Goal: Task Accomplishment & Management: Manage account settings

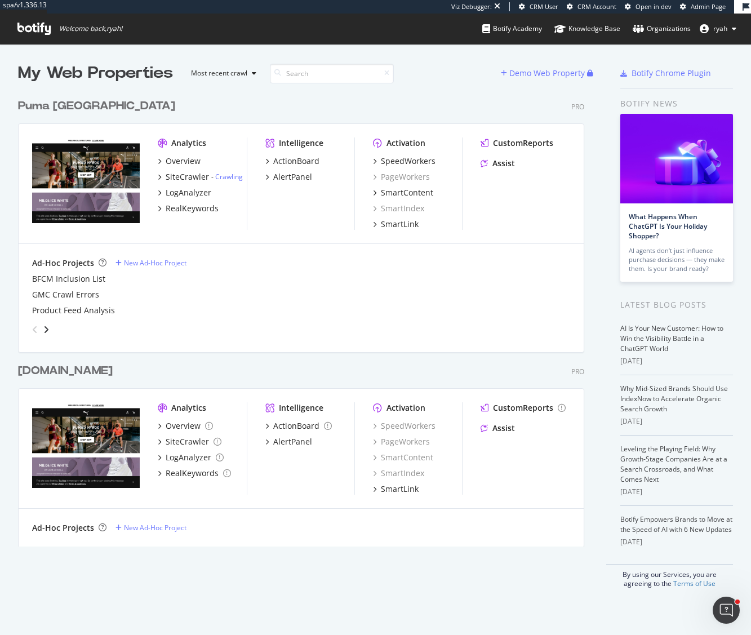
click at [76, 100] on div "Puma North America" at bounding box center [96, 106] width 157 height 16
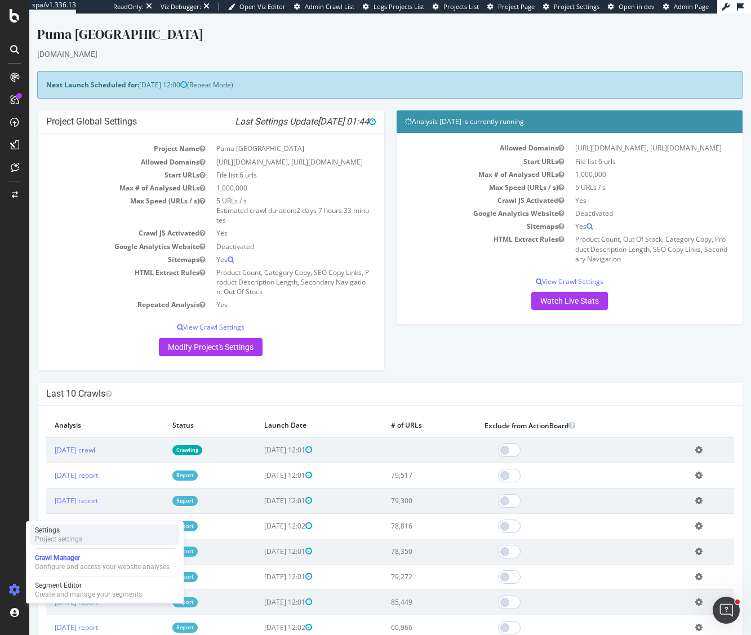
click at [63, 542] on div "Project settings" at bounding box center [58, 539] width 47 height 9
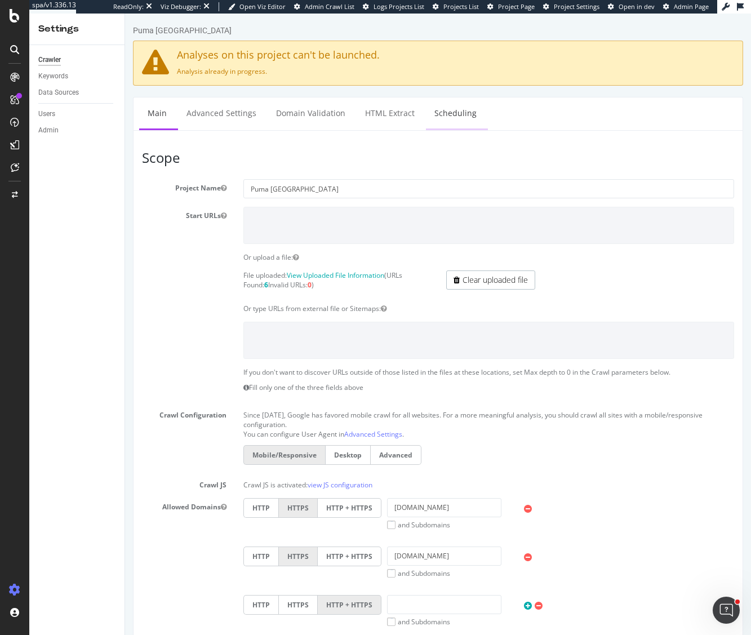
click at [448, 114] on link "Scheduling" at bounding box center [455, 112] width 59 height 31
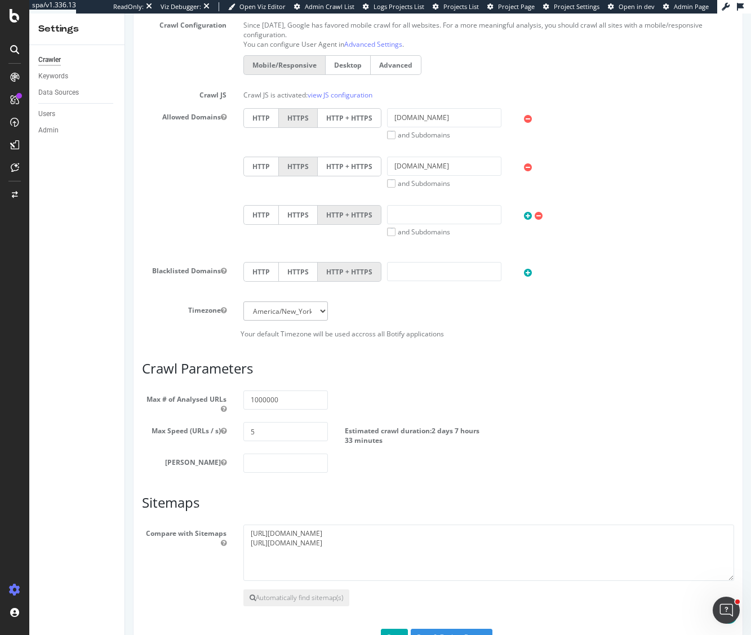
scroll to position [429, 0]
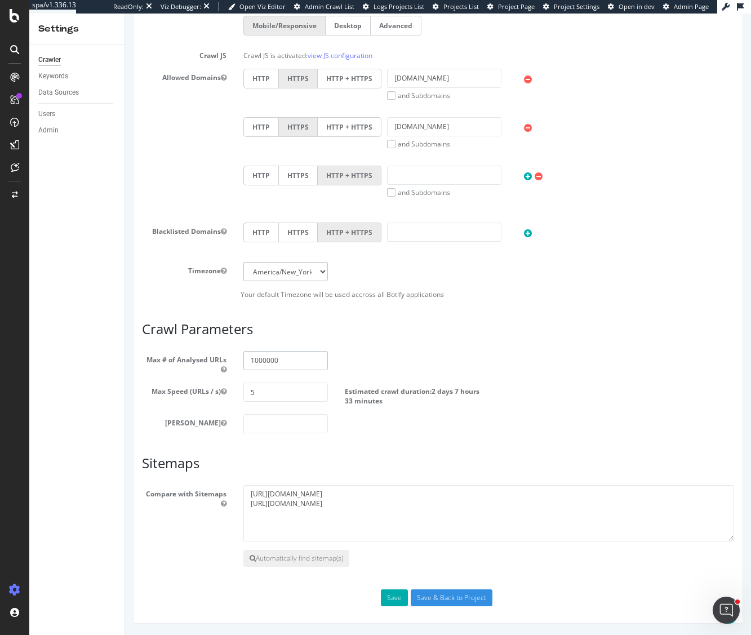
click at [262, 362] on input "1000000" at bounding box center [285, 360] width 84 height 19
click at [265, 362] on input "1000000" at bounding box center [285, 360] width 84 height 19
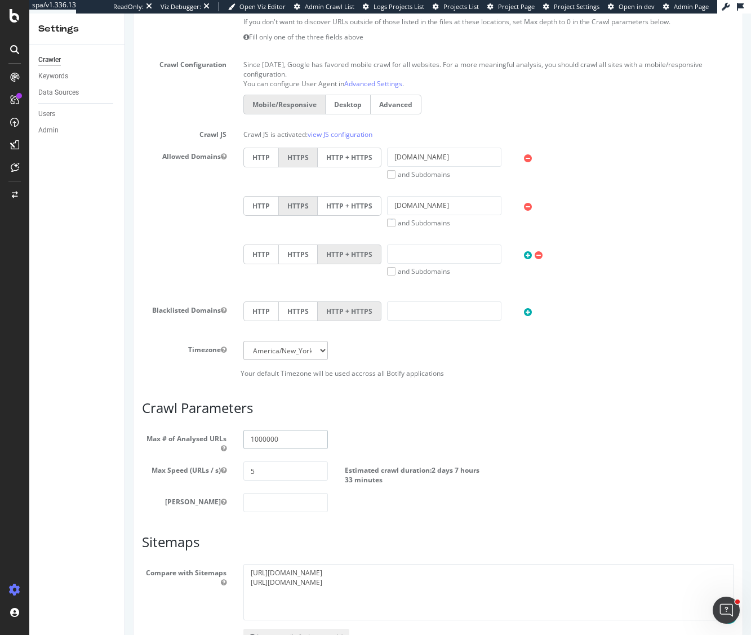
scroll to position [348, 0]
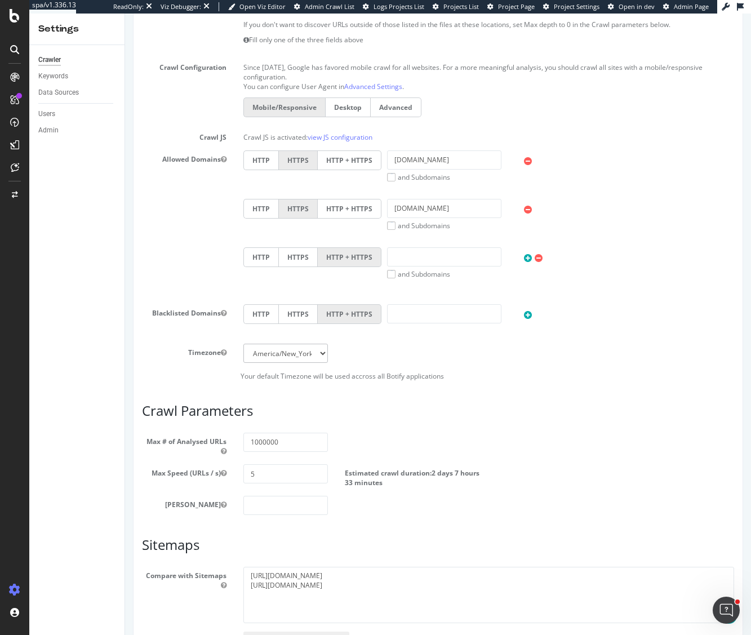
click at [16, 591] on icon at bounding box center [14, 589] width 11 height 11
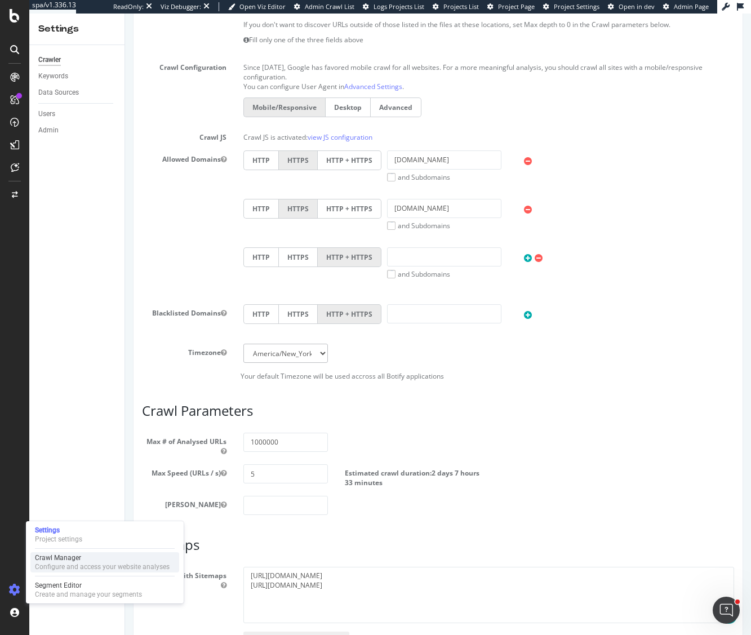
click at [65, 566] on div "Configure and access your website analyses" at bounding box center [102, 566] width 135 height 9
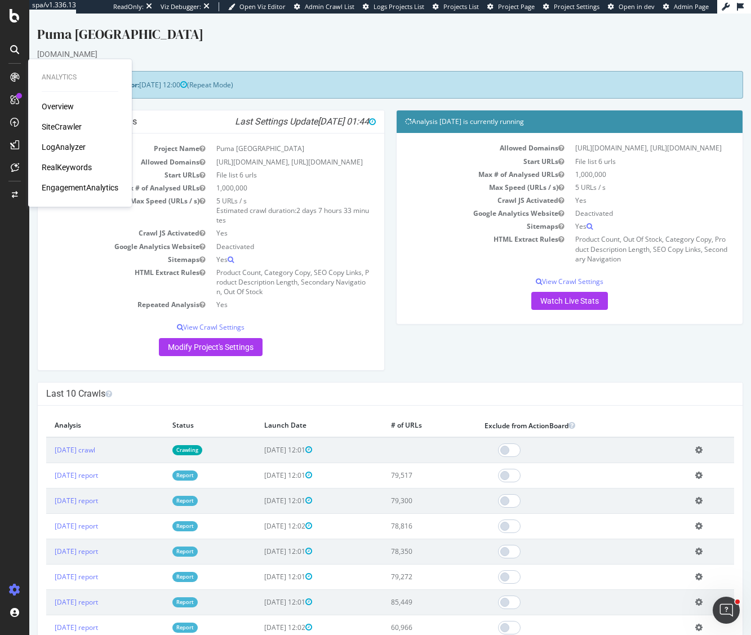
click at [63, 144] on div "LogAnalyzer" at bounding box center [64, 146] width 44 height 11
